Goal: Information Seeking & Learning: Learn about a topic

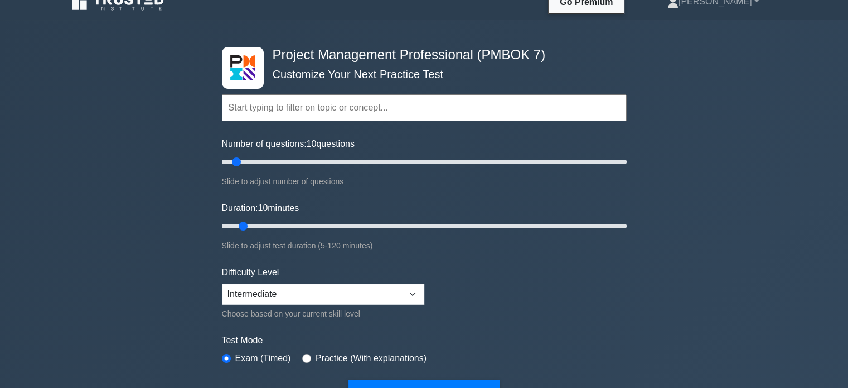
scroll to position [17, 0]
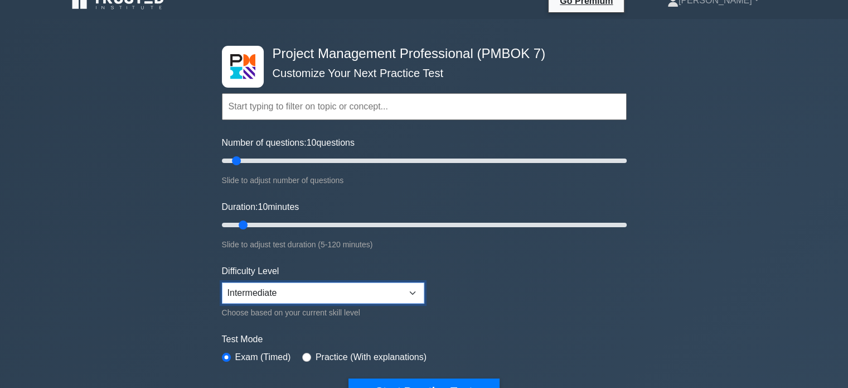
click at [410, 284] on select "Beginner Intermediate Expert" at bounding box center [323, 292] width 202 height 21
select select "expert"
click at [222, 282] on select "Beginner Intermediate Expert" at bounding box center [323, 292] width 202 height 21
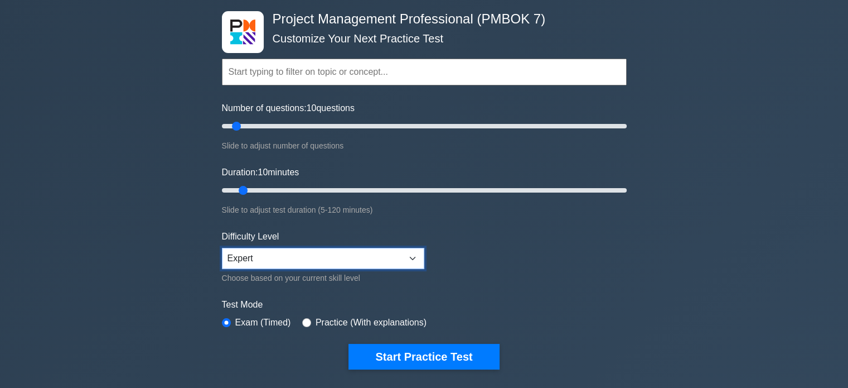
scroll to position [52, 0]
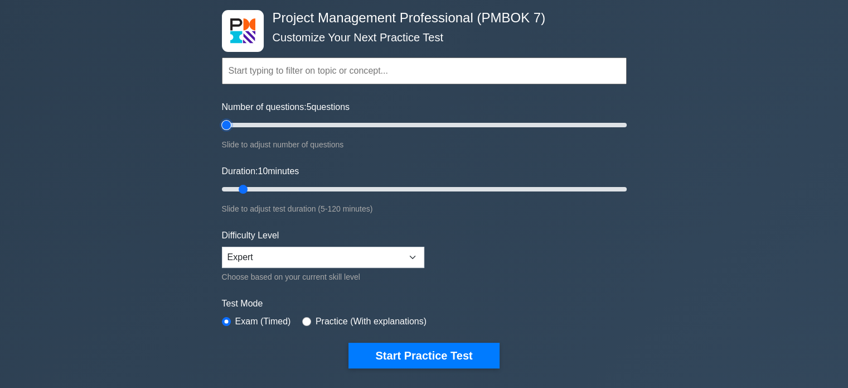
drag, startPoint x: 239, startPoint y: 123, endPoint x: 225, endPoint y: 128, distance: 14.3
type input "5"
click at [225, 128] on input "Number of questions: 5 questions" at bounding box center [424, 124] width 405 height 13
drag, startPoint x: 245, startPoint y: 186, endPoint x: 262, endPoint y: 186, distance: 16.2
click at [262, 186] on input "Duration: 15 minutes" at bounding box center [424, 188] width 405 height 13
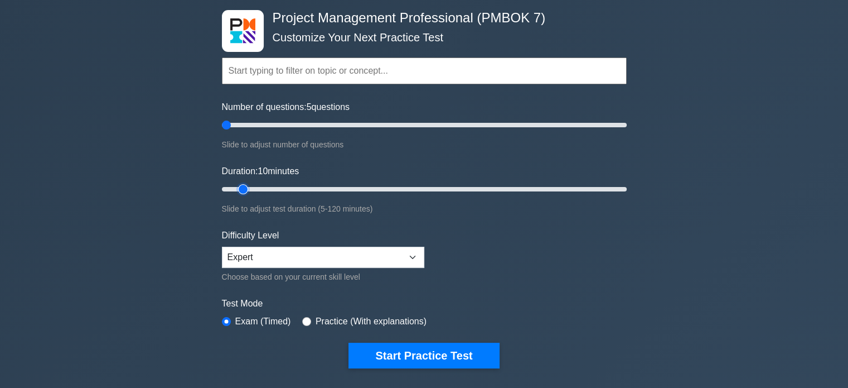
drag, startPoint x: 262, startPoint y: 186, endPoint x: 241, endPoint y: 185, distance: 20.1
type input "10"
click at [241, 185] on input "Duration: 10 minutes" at bounding box center [424, 188] width 405 height 13
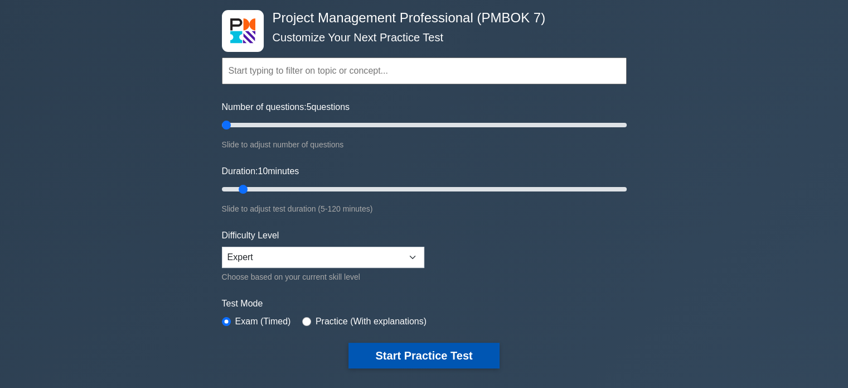
click at [402, 359] on button "Start Practice Test" at bounding box center [424, 355] width 151 height 26
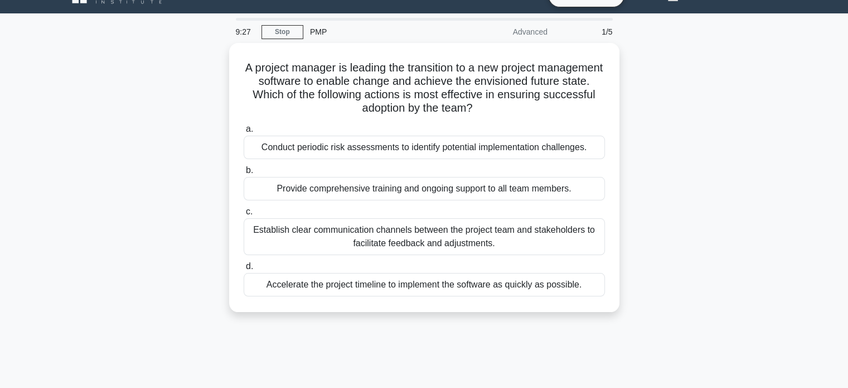
scroll to position [26, 0]
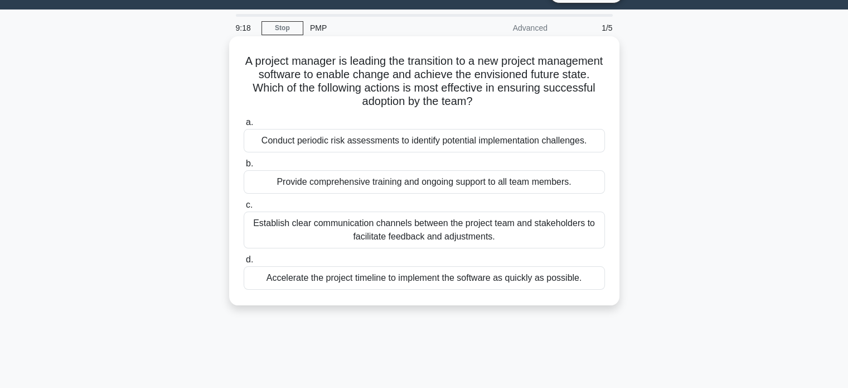
click at [409, 136] on div "Conduct periodic risk assessments to identify potential implementation challeng…" at bounding box center [424, 140] width 361 height 23
click at [244, 126] on input "a. Conduct periodic risk assessments to identify potential implementation chall…" at bounding box center [244, 122] width 0 height 7
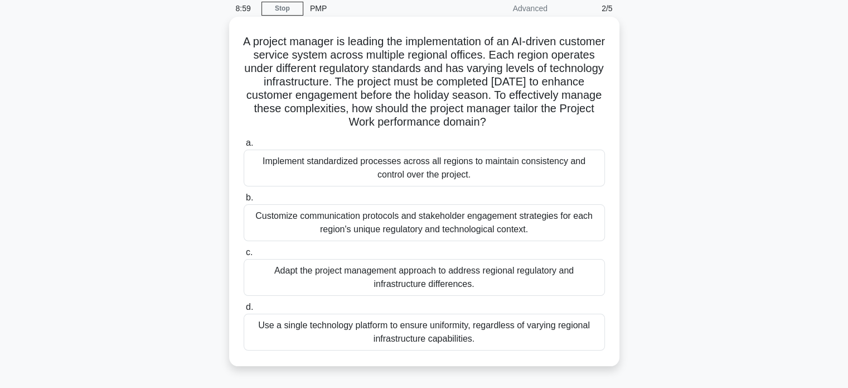
scroll to position [47, 0]
click at [406, 162] on div "Implement standardized processes across all regions to maintain consistency and…" at bounding box center [424, 166] width 361 height 37
click at [244, 146] on input "a. Implement standardized processes across all regions to maintain consistency …" at bounding box center [244, 141] width 0 height 7
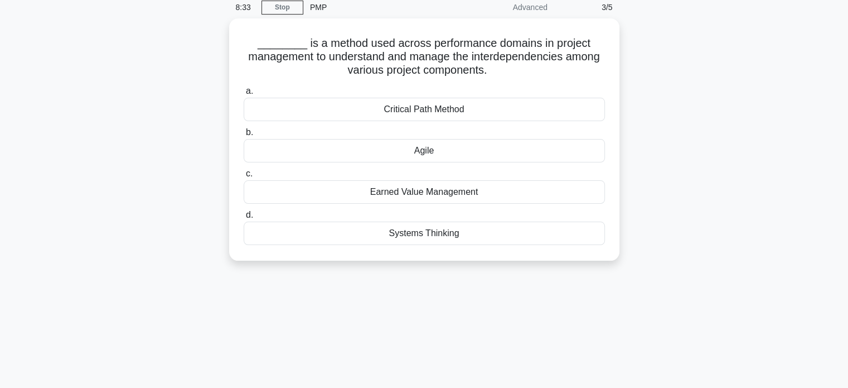
scroll to position [0, 0]
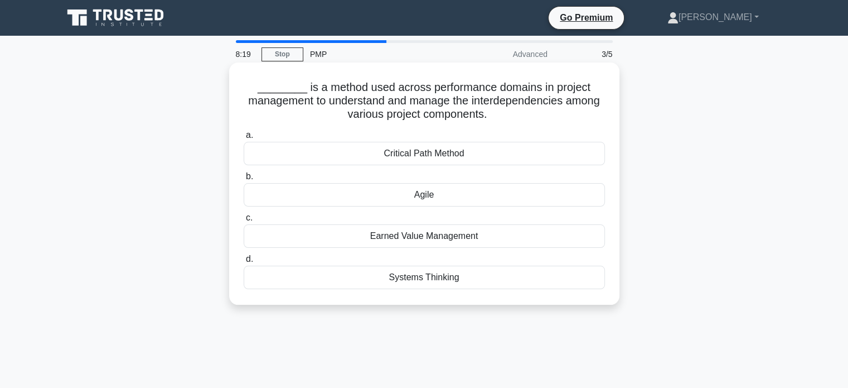
click at [420, 154] on div "Critical Path Method" at bounding box center [424, 153] width 361 height 23
click at [244, 139] on input "a. Critical Path Method" at bounding box center [244, 135] width 0 height 7
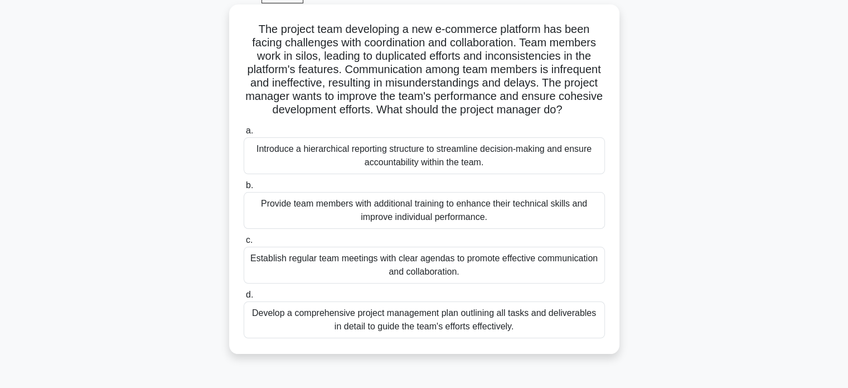
scroll to position [59, 0]
click at [428, 278] on div "Establish regular team meetings with clear agendas to promote effective communi…" at bounding box center [424, 263] width 361 height 37
click at [244, 243] on input "c. Establish regular team meetings with clear agendas to promote effective comm…" at bounding box center [244, 238] width 0 height 7
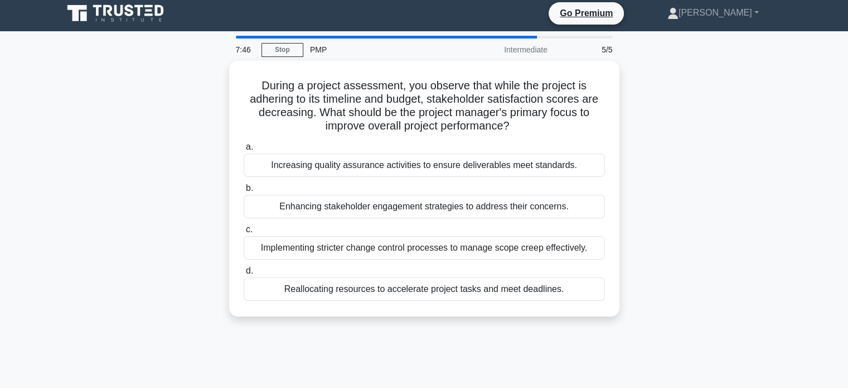
scroll to position [0, 0]
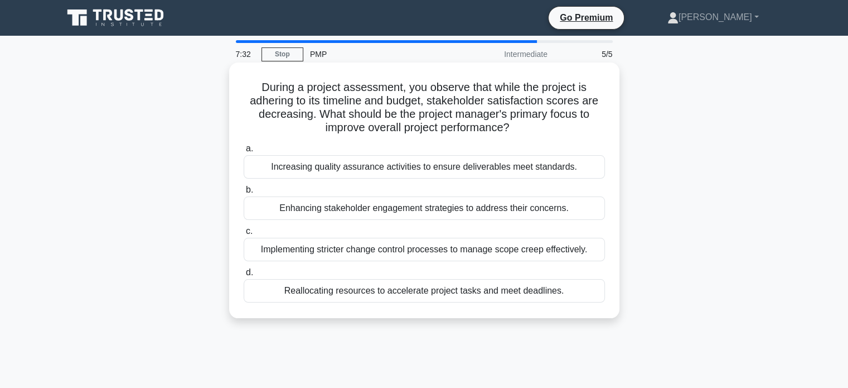
drag, startPoint x: 428, startPoint y: 278, endPoint x: 410, endPoint y: 253, distance: 31.1
click at [410, 253] on div "a. Increasing quality assurance activities to ensure deliverables meet standard…" at bounding box center [424, 221] width 375 height 165
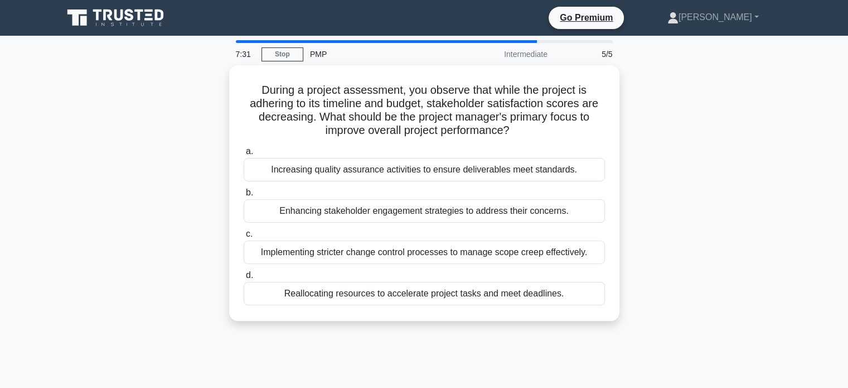
click at [708, 228] on div "During a project assessment, you observe that while the project is adhering to …" at bounding box center [424, 199] width 736 height 269
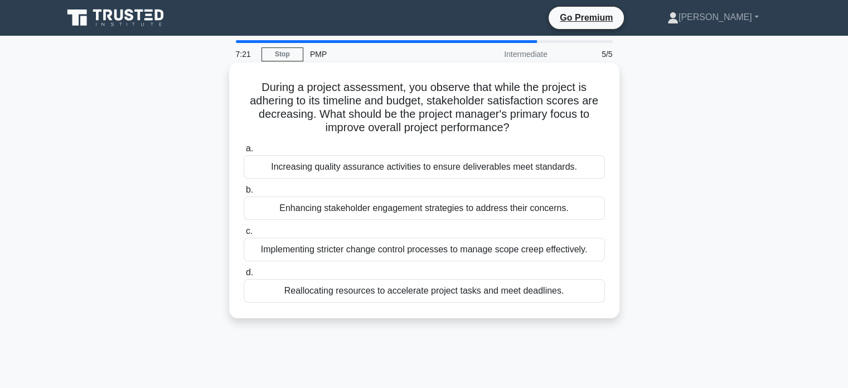
click at [537, 202] on div "Enhancing stakeholder engagement strategies to address their concerns." at bounding box center [424, 207] width 361 height 23
click at [244, 194] on input "b. Enhancing stakeholder engagement strategies to address their concerns." at bounding box center [244, 189] width 0 height 7
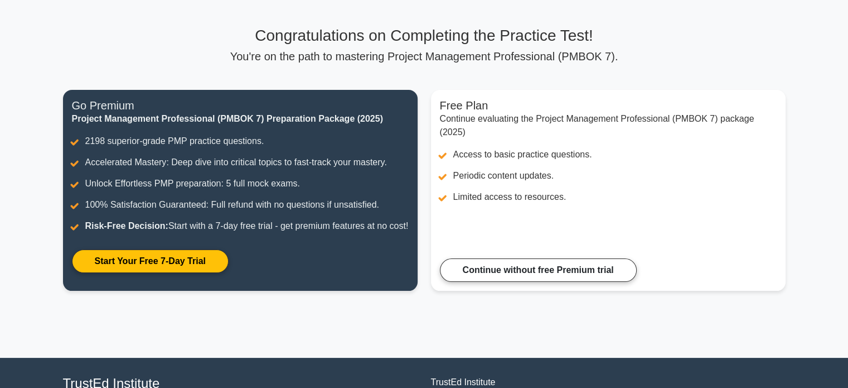
scroll to position [62, 0]
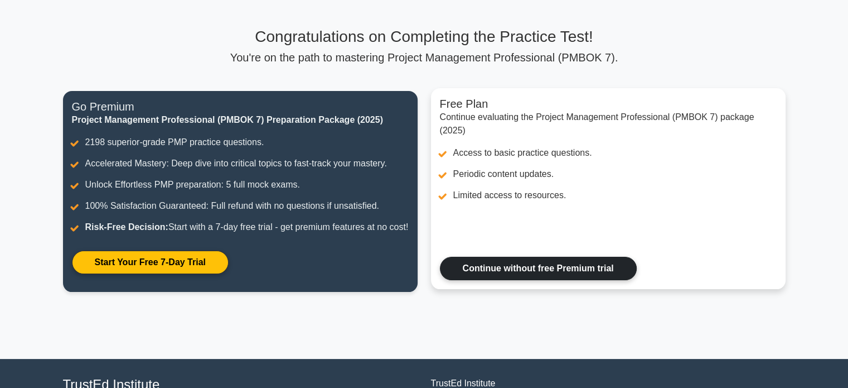
click at [513, 277] on link "Continue without free Premium trial" at bounding box center [538, 268] width 197 height 23
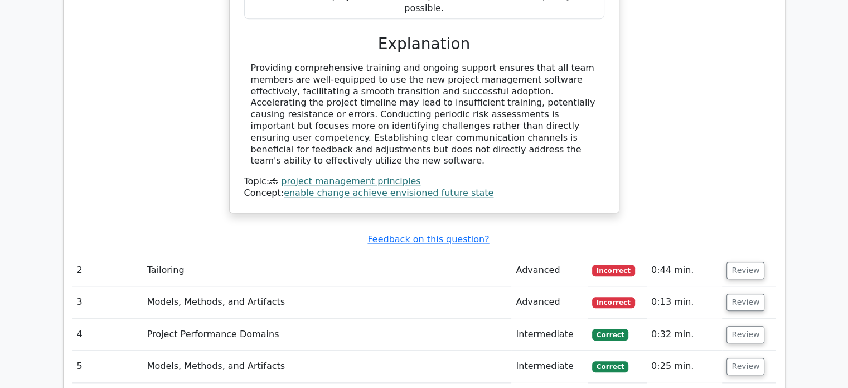
scroll to position [1160, 0]
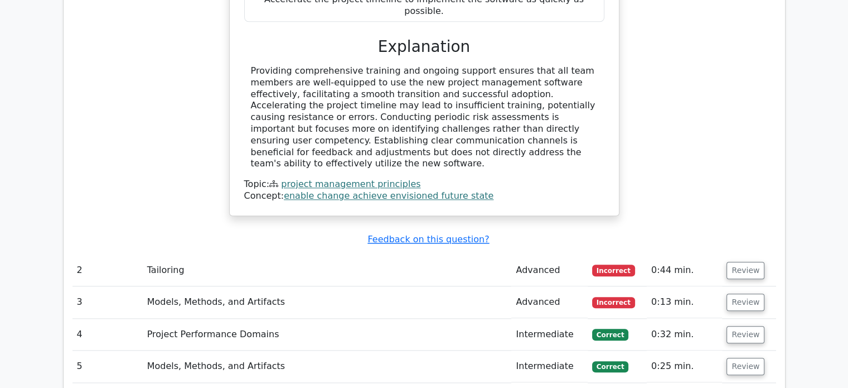
click at [372, 254] on td "Tailoring" at bounding box center [327, 270] width 369 height 32
click at [749, 262] on button "Review" at bounding box center [746, 270] width 38 height 17
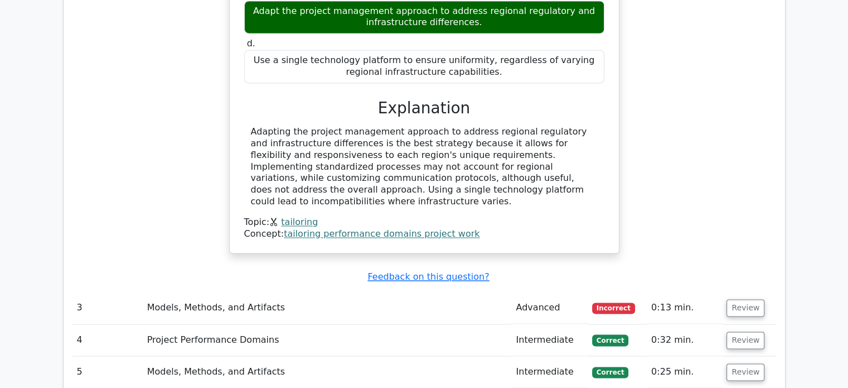
scroll to position [1704, 0]
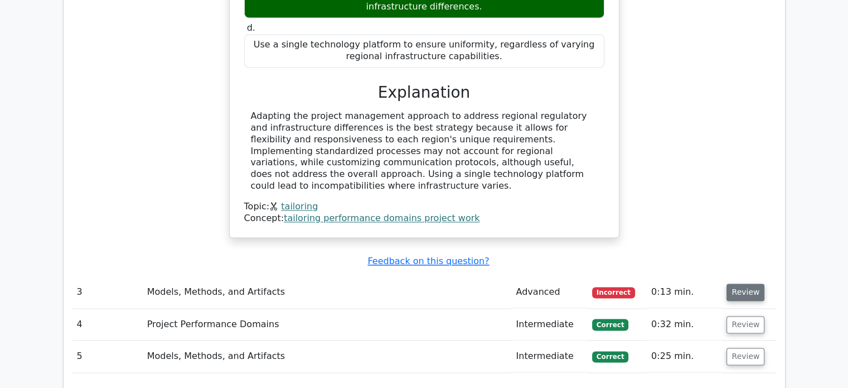
click at [747, 283] on button "Review" at bounding box center [746, 291] width 38 height 17
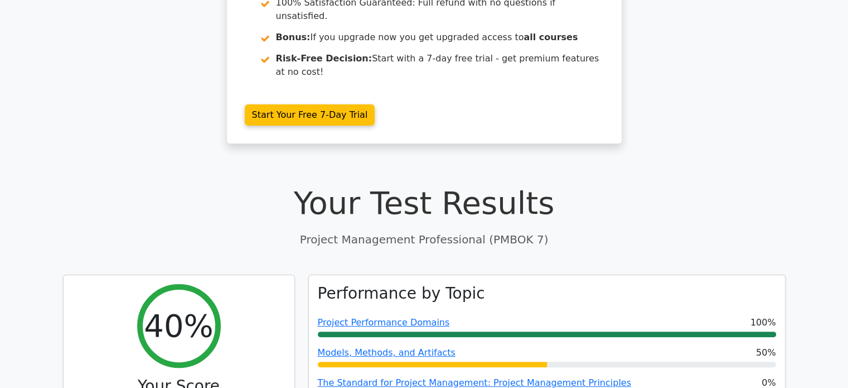
scroll to position [0, 0]
